Goal: Task Accomplishment & Management: Use online tool/utility

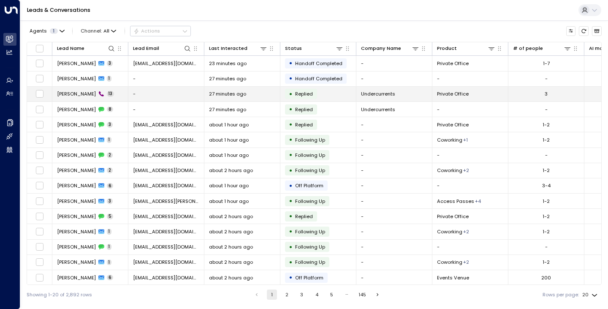
click at [111, 96] on td "[PERSON_NAME] 13" at bounding box center [90, 94] width 76 height 15
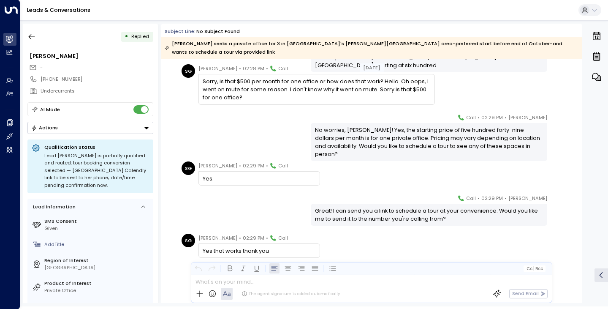
scroll to position [370, 0]
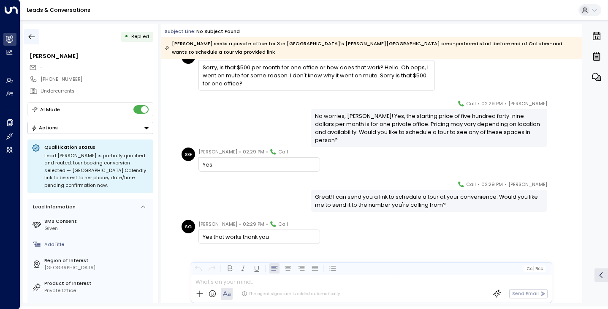
click at [33, 41] on button "button" at bounding box center [31, 36] width 15 height 15
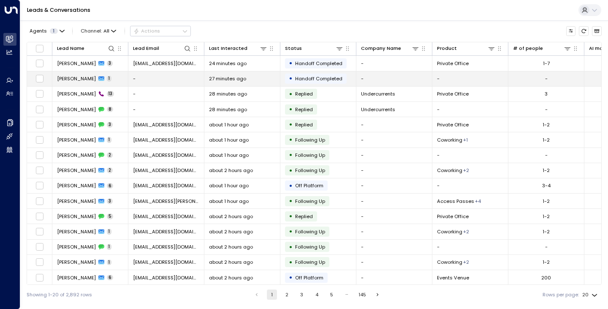
click at [118, 79] on td "[PERSON_NAME] 1" at bounding box center [90, 78] width 76 height 15
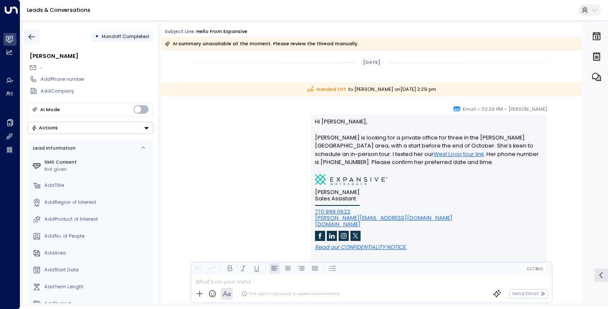
click at [35, 38] on icon "button" at bounding box center [31, 37] width 8 height 8
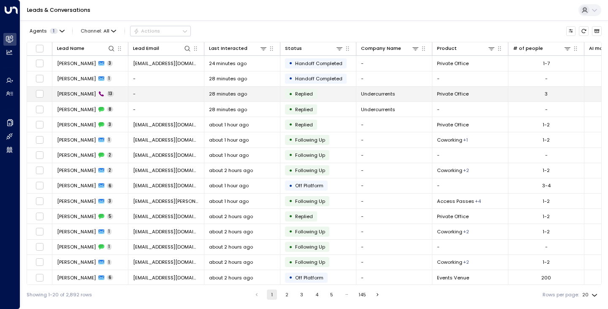
click at [113, 95] on td "[PERSON_NAME] 13" at bounding box center [90, 94] width 76 height 15
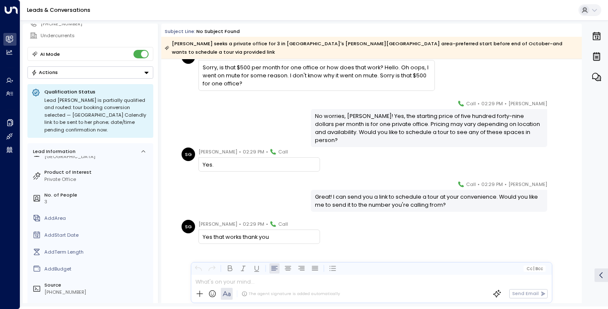
scroll to position [67, 0]
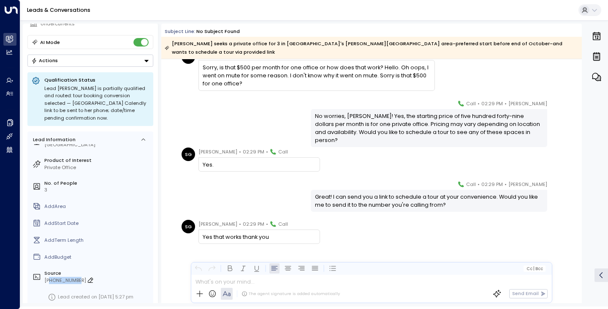
drag, startPoint x: 49, startPoint y: 272, endPoint x: 76, endPoint y: 271, distance: 27.0
click at [76, 277] on div "[PHONE_NUMBER]" at bounding box center [97, 280] width 106 height 7
click at [68, 277] on input "**********" at bounding box center [96, 280] width 104 height 7
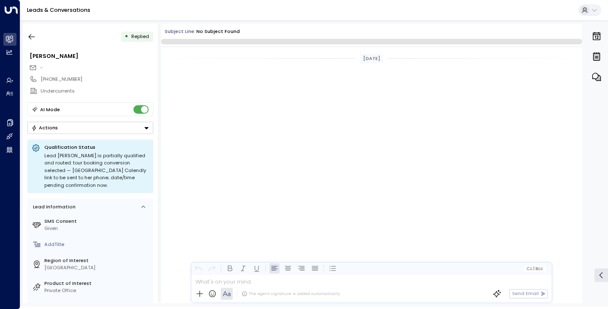
scroll to position [365, 0]
